Goal: Submit feedback/report problem

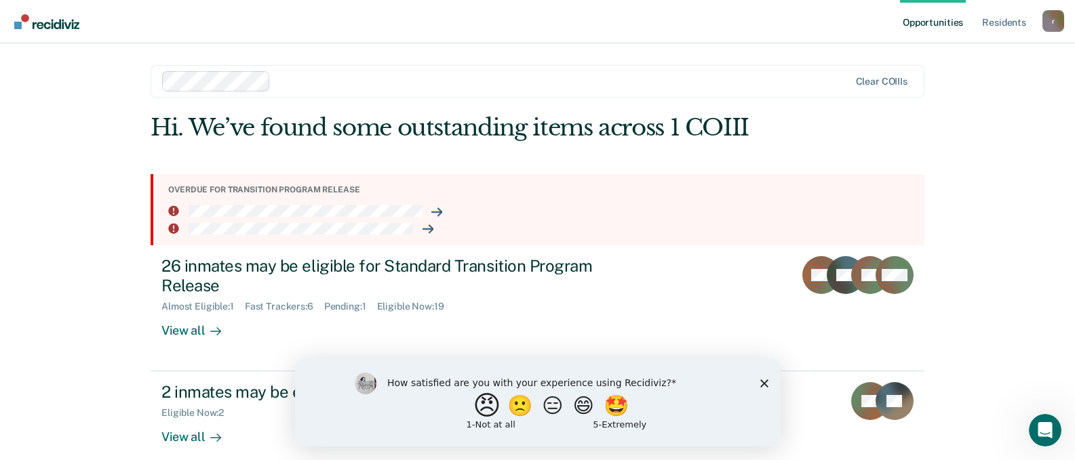
click at [478, 406] on button "😠" at bounding box center [488, 405] width 32 height 27
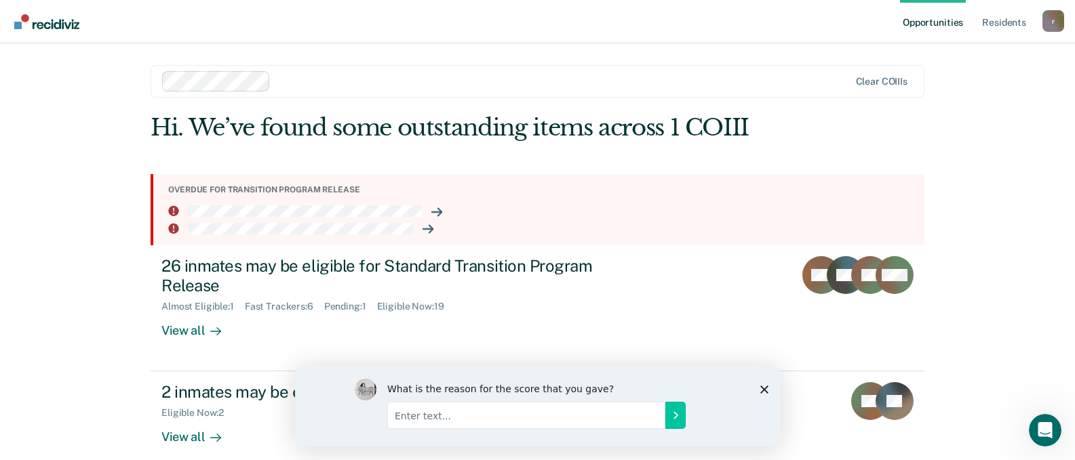
click at [538, 418] on input "Enter text..." at bounding box center [526, 414] width 278 height 27
type input "I"
type input "There appears to be a delay between what is actually happening and the app. Als…"
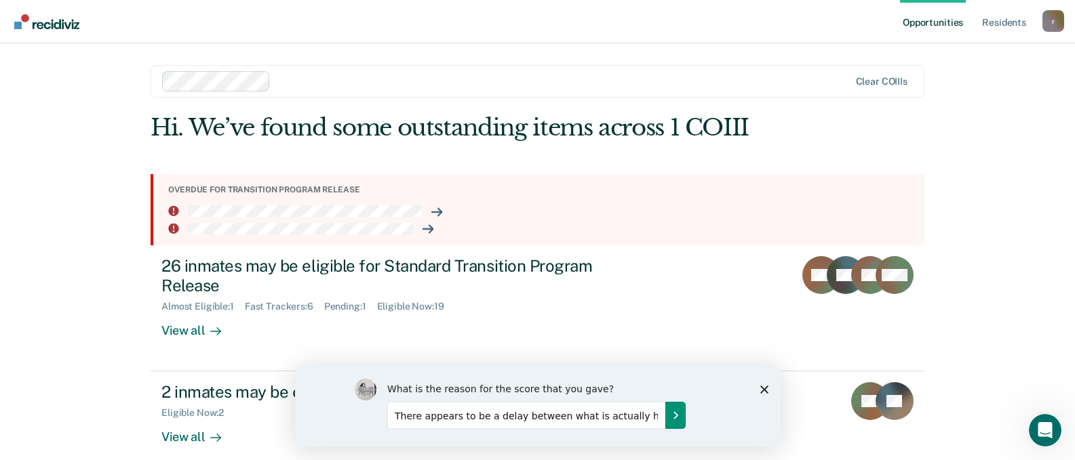
click at [669, 418] on icon "Submit your response" at bounding box center [674, 415] width 11 height 11
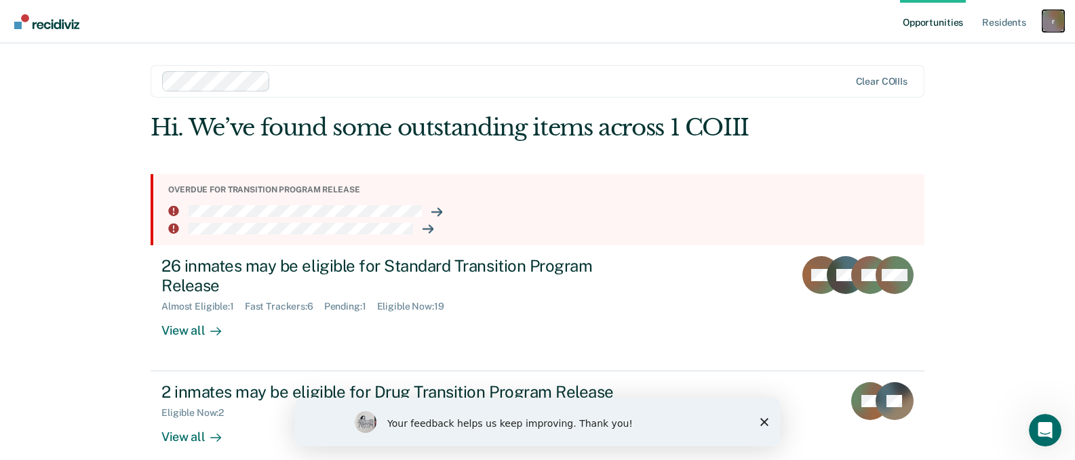
click at [1046, 20] on div "r" at bounding box center [1053, 21] width 22 height 22
click at [966, 90] on link "Log Out" at bounding box center [998, 89] width 109 height 12
